Goal: Transaction & Acquisition: Purchase product/service

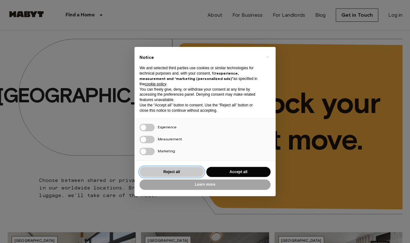
click at [190, 171] on button "Reject all" at bounding box center [171, 172] width 64 height 10
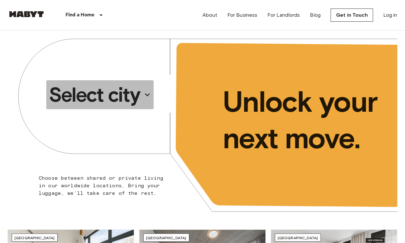
click at [143, 93] on icon "button" at bounding box center [147, 95] width 10 height 10
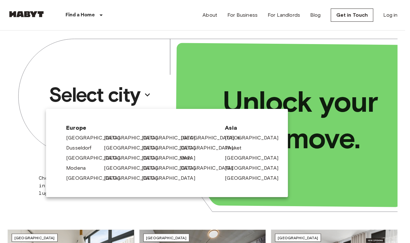
click at [185, 140] on link "[GEOGRAPHIC_DATA]" at bounding box center [211, 138] width 60 height 8
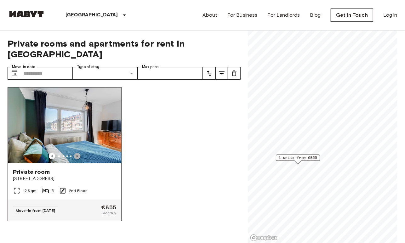
click at [75, 153] on icon "Previous image" at bounding box center [77, 156] width 6 height 6
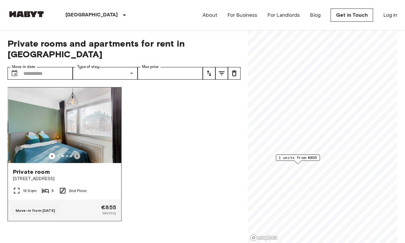
click at [75, 153] on icon "Previous image" at bounding box center [77, 156] width 6 height 6
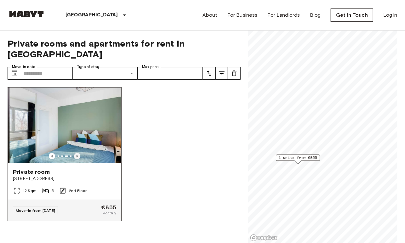
click at [75, 153] on icon "Previous image" at bounding box center [77, 156] width 6 height 6
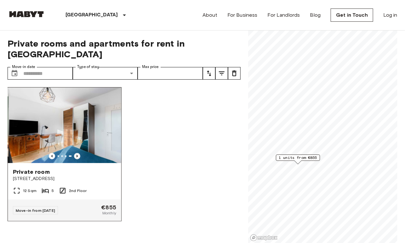
click at [75, 153] on icon "Previous image" at bounding box center [77, 156] width 6 height 6
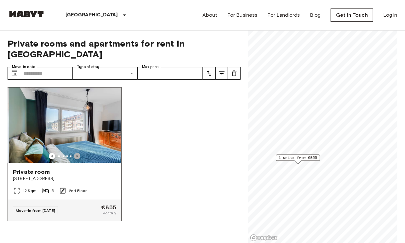
click at [75, 153] on icon "Previous image" at bounding box center [77, 156] width 6 height 6
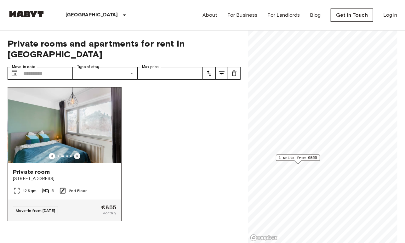
click at [75, 153] on icon "Previous image" at bounding box center [77, 156] width 6 height 6
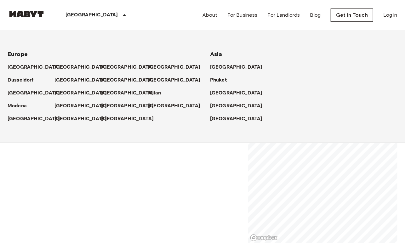
click at [71, 16] on p "[GEOGRAPHIC_DATA]" at bounding box center [91, 15] width 53 height 8
click at [99, 164] on div "Private rooms and apartments for rent in [GEOGRAPHIC_DATA] Move-in date ​ Move-…" at bounding box center [124, 137] width 233 height 213
click at [154, 67] on p "[GEOGRAPHIC_DATA]" at bounding box center [175, 68] width 53 height 8
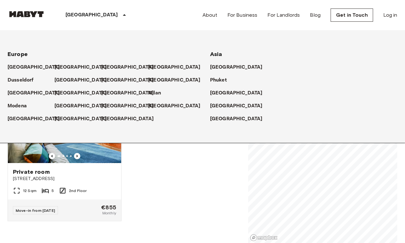
click at [173, 182] on div "Private room [GEOGRAPHIC_DATA] 12 Sqm 5 2nd Floor Move-in from [DATE] €855 Mont…" at bounding box center [122, 162] width 238 height 161
click at [121, 14] on icon at bounding box center [125, 15] width 8 height 8
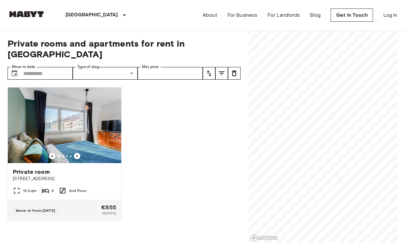
drag, startPoint x: 193, startPoint y: 157, endPoint x: 184, endPoint y: 134, distance: 25.0
click at [193, 157] on div "Private room [GEOGRAPHIC_DATA] 12 Sqm 5 2nd Floor Move-in from [DATE] €855 Mont…" at bounding box center [122, 162] width 238 height 161
click at [36, 19] on link at bounding box center [27, 15] width 38 height 9
